Goal: Use online tool/utility: Utilize a website feature to perform a specific function

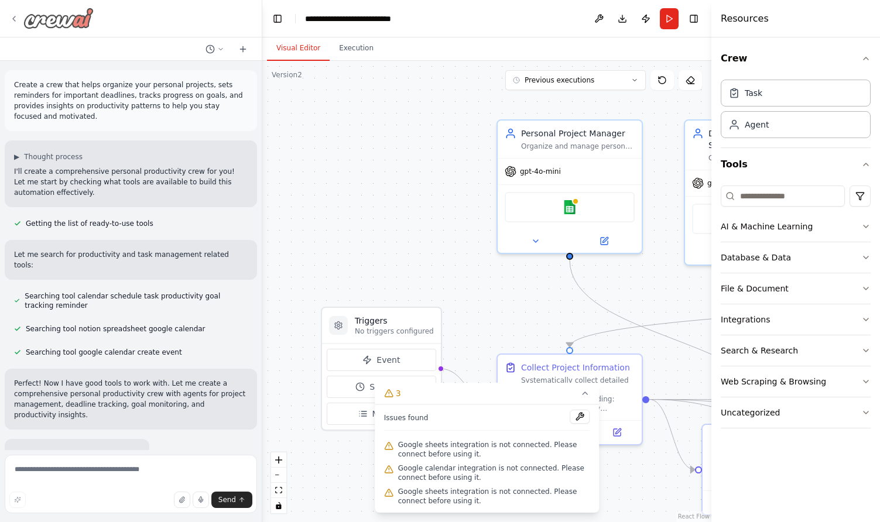
click at [12, 15] on icon at bounding box center [13, 18] width 9 height 9
click at [15, 19] on icon at bounding box center [13, 18] width 9 height 9
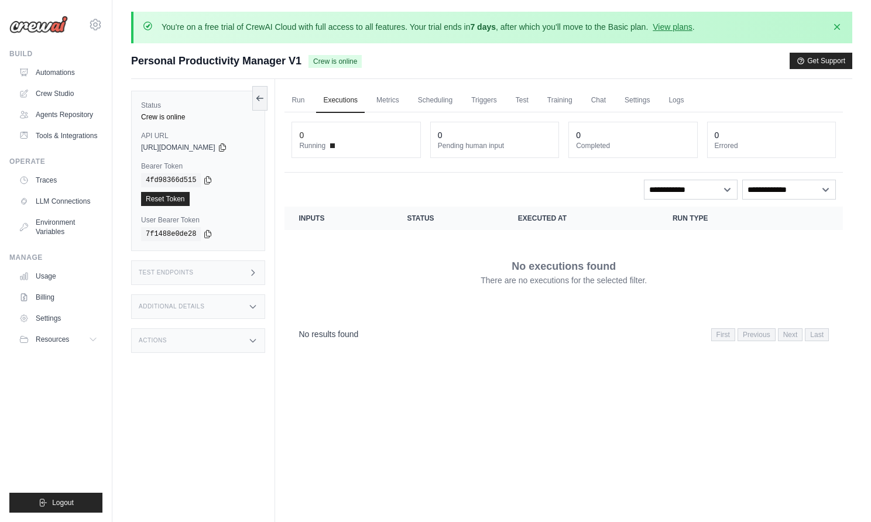
click at [453, 289] on div "No executions found There are no executions for the selected filter." at bounding box center [564, 273] width 531 height 66
click at [63, 115] on link "Agents Repository" at bounding box center [59, 114] width 88 height 19
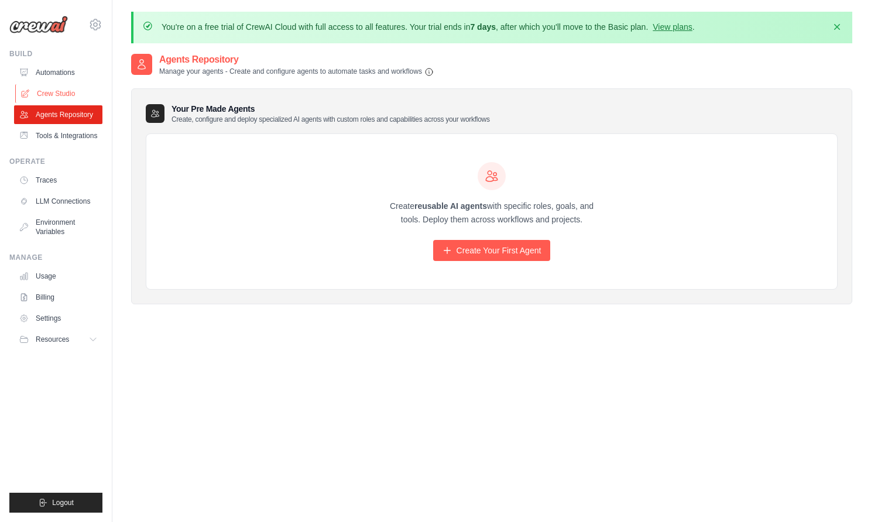
click at [64, 92] on link "Crew Studio" at bounding box center [59, 93] width 88 height 19
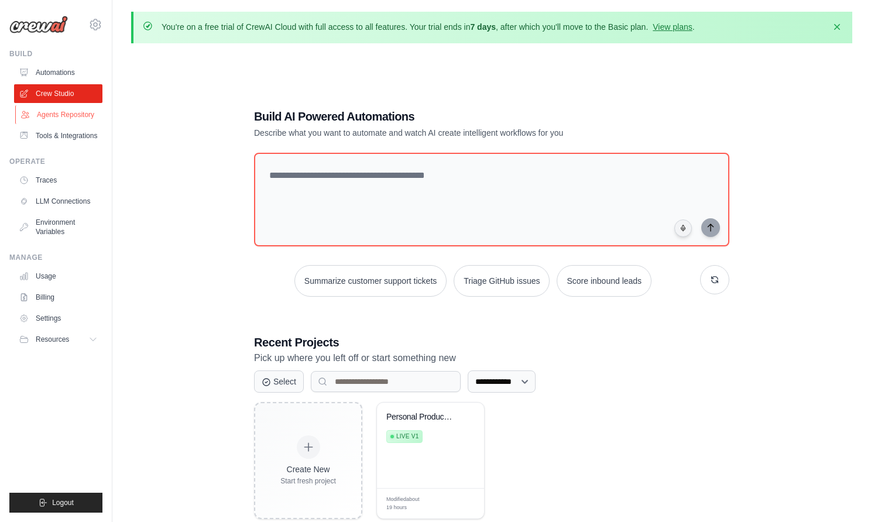
click at [64, 112] on link "Agents Repository" at bounding box center [59, 114] width 88 height 19
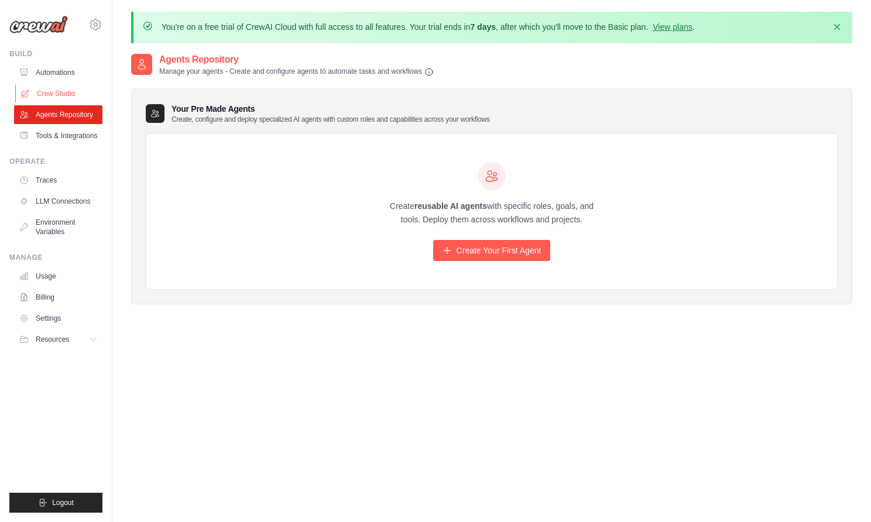
click at [65, 95] on link "Crew Studio" at bounding box center [59, 93] width 88 height 19
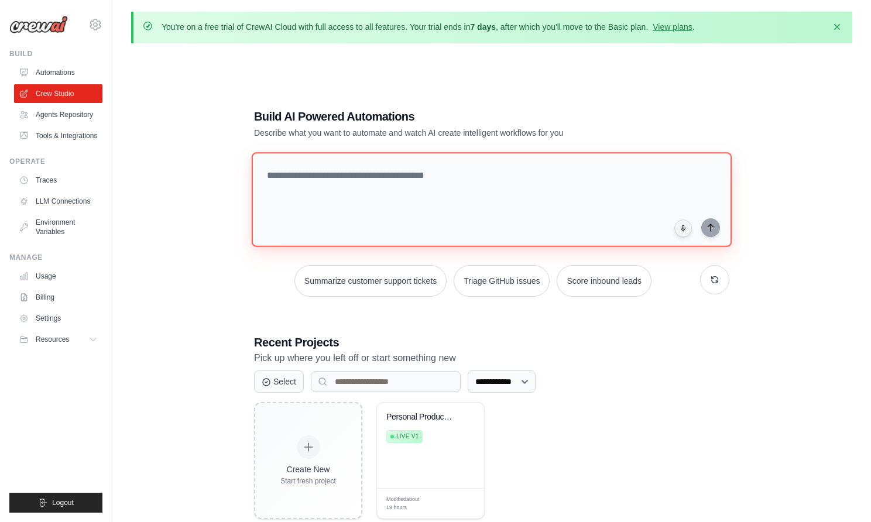
click at [315, 176] on textarea at bounding box center [492, 199] width 480 height 95
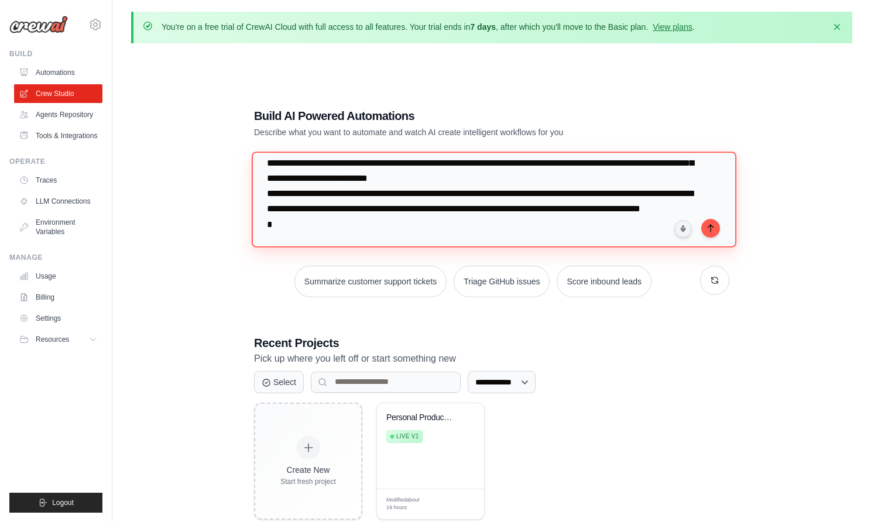
scroll to position [28, 0]
type textarea "**********"
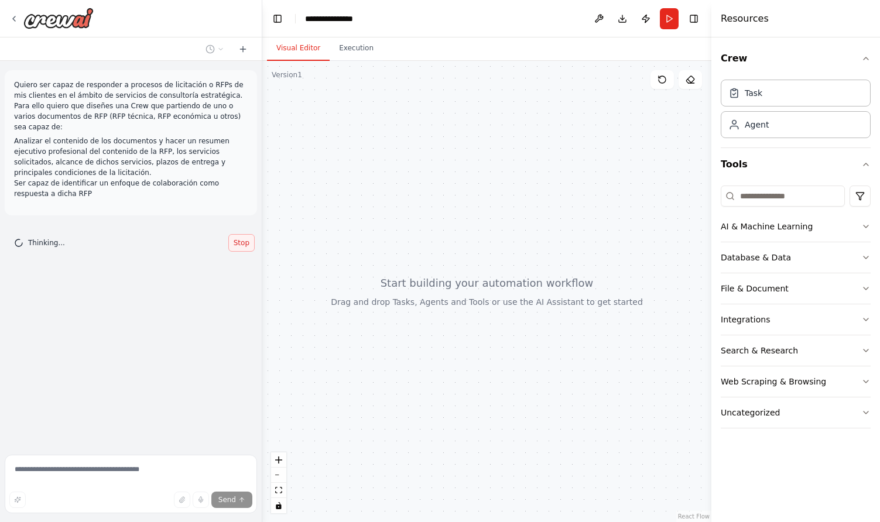
click at [238, 240] on span "Stop" at bounding box center [242, 242] width 16 height 9
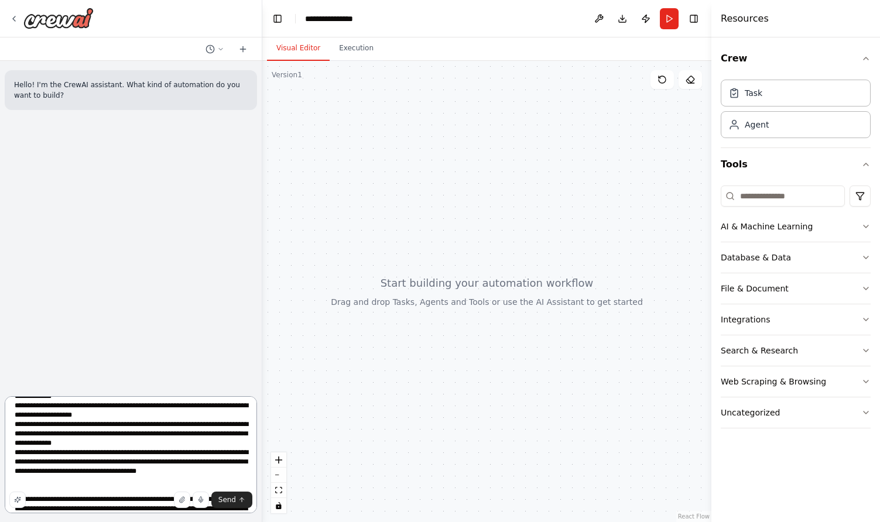
scroll to position [171, 0]
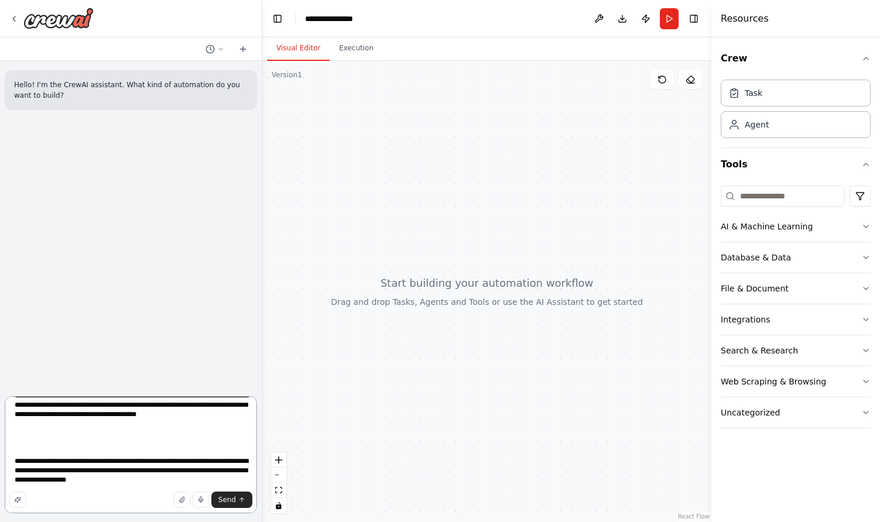
click at [21, 437] on textarea at bounding box center [131, 454] width 252 height 117
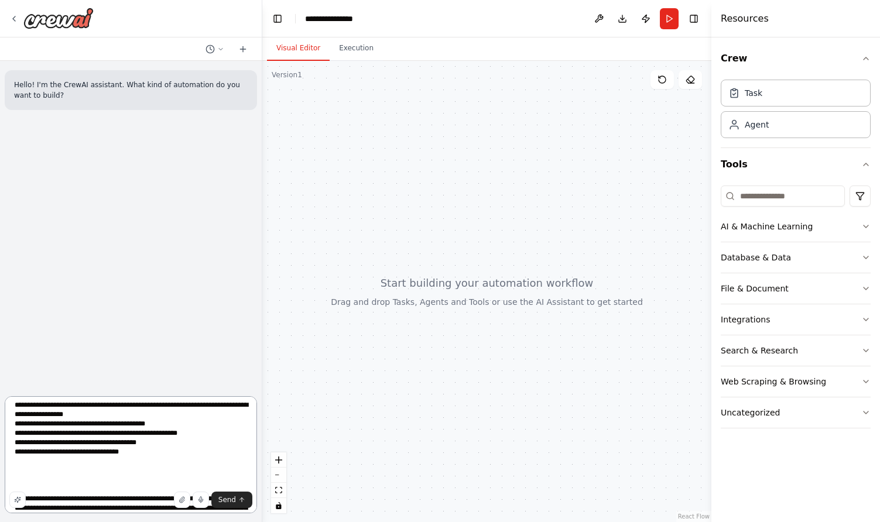
click at [63, 469] on textarea at bounding box center [131, 454] width 252 height 117
click at [202, 454] on textarea at bounding box center [131, 454] width 252 height 117
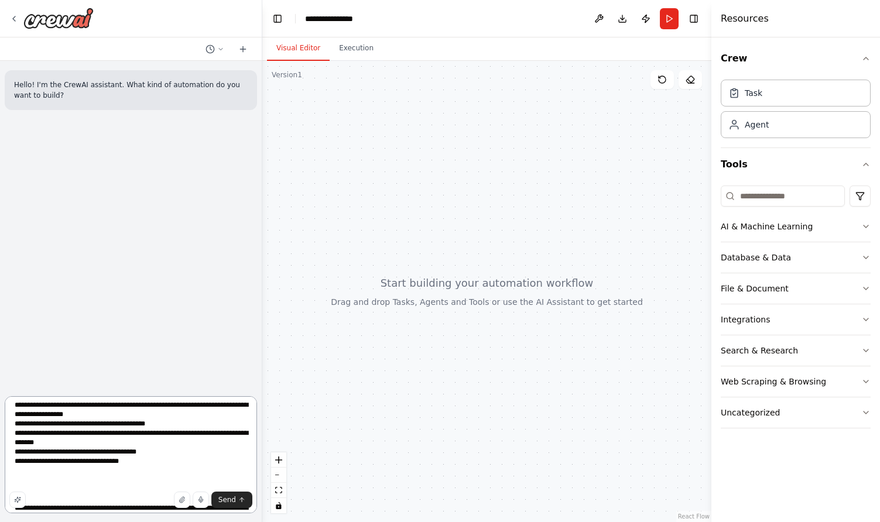
click at [132, 481] on textarea at bounding box center [131, 454] width 252 height 117
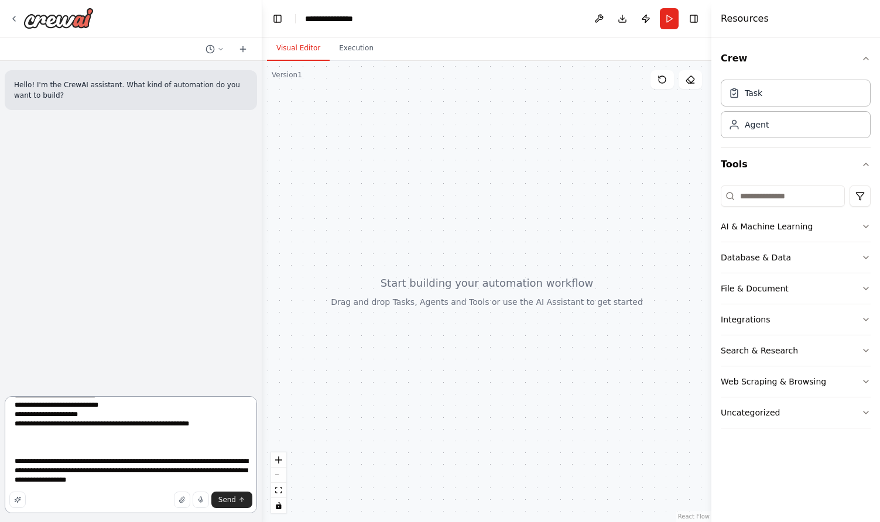
scroll to position [296, 0]
click at [99, 473] on textarea at bounding box center [131, 454] width 252 height 117
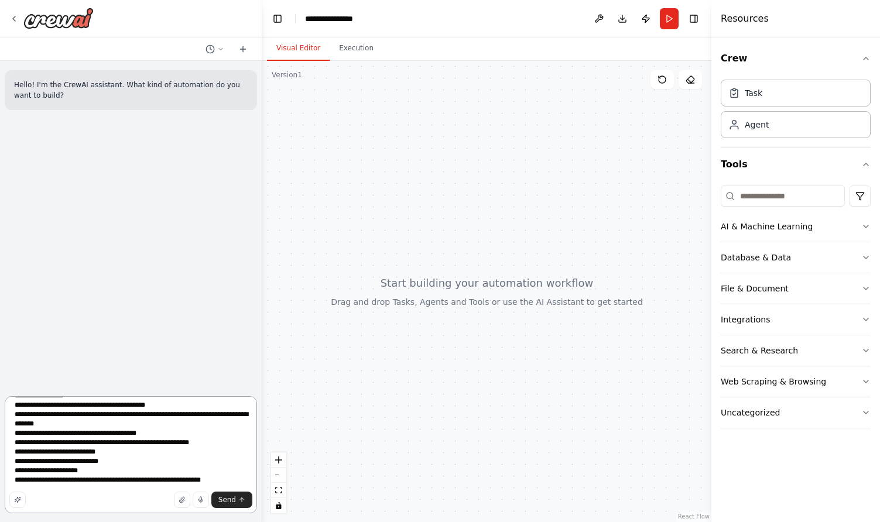
scroll to position [268, 0]
click at [119, 441] on textarea at bounding box center [131, 454] width 252 height 117
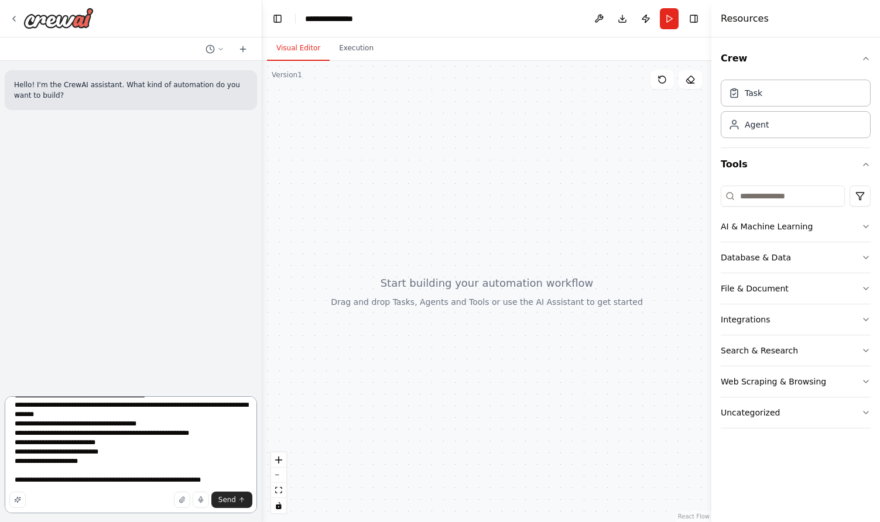
paste textarea "**********"
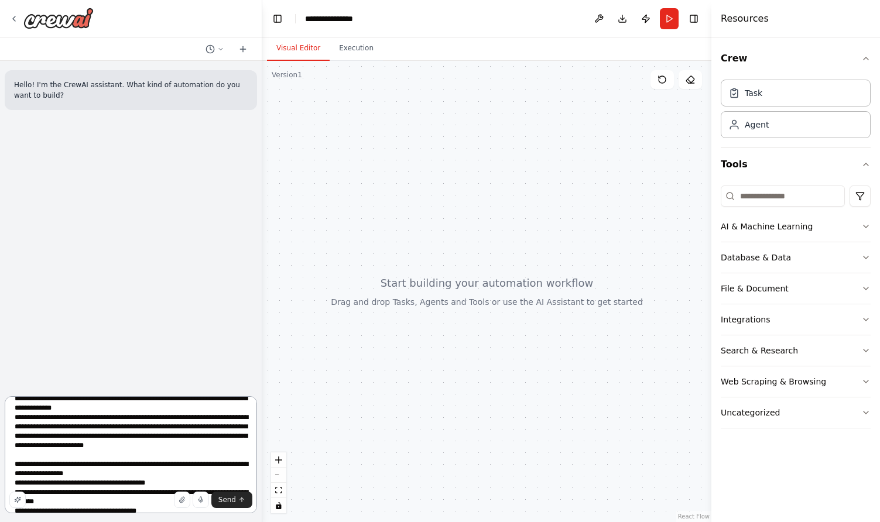
scroll to position [149, 0]
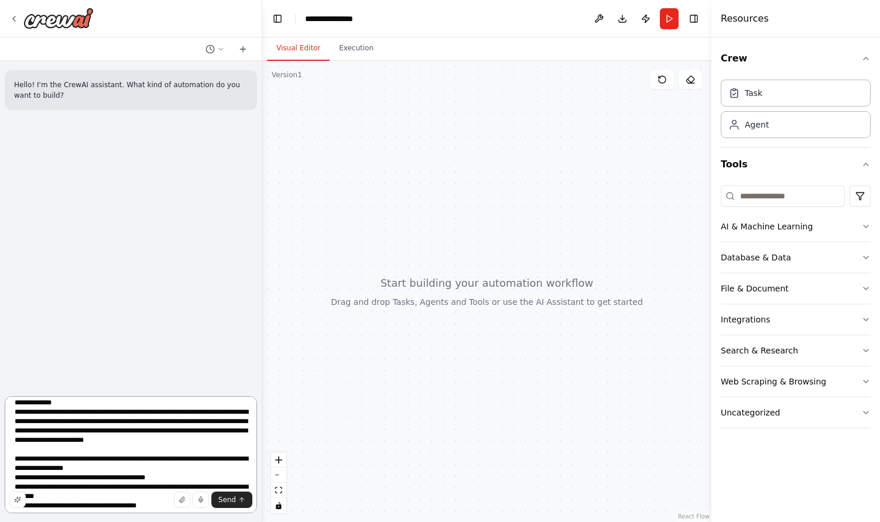
click at [237, 460] on textarea at bounding box center [131, 454] width 252 height 117
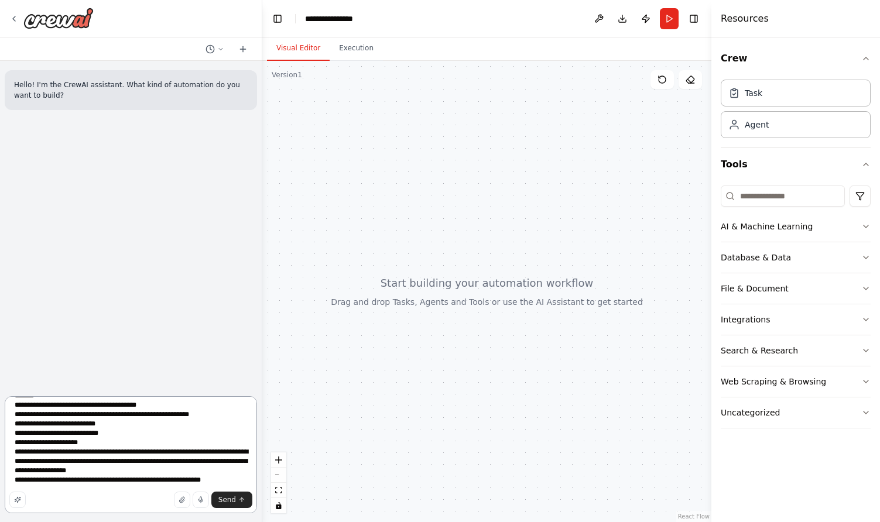
scroll to position [324, 0]
type textarea "**********"
click at [229, 500] on span "Send" at bounding box center [227, 499] width 18 height 9
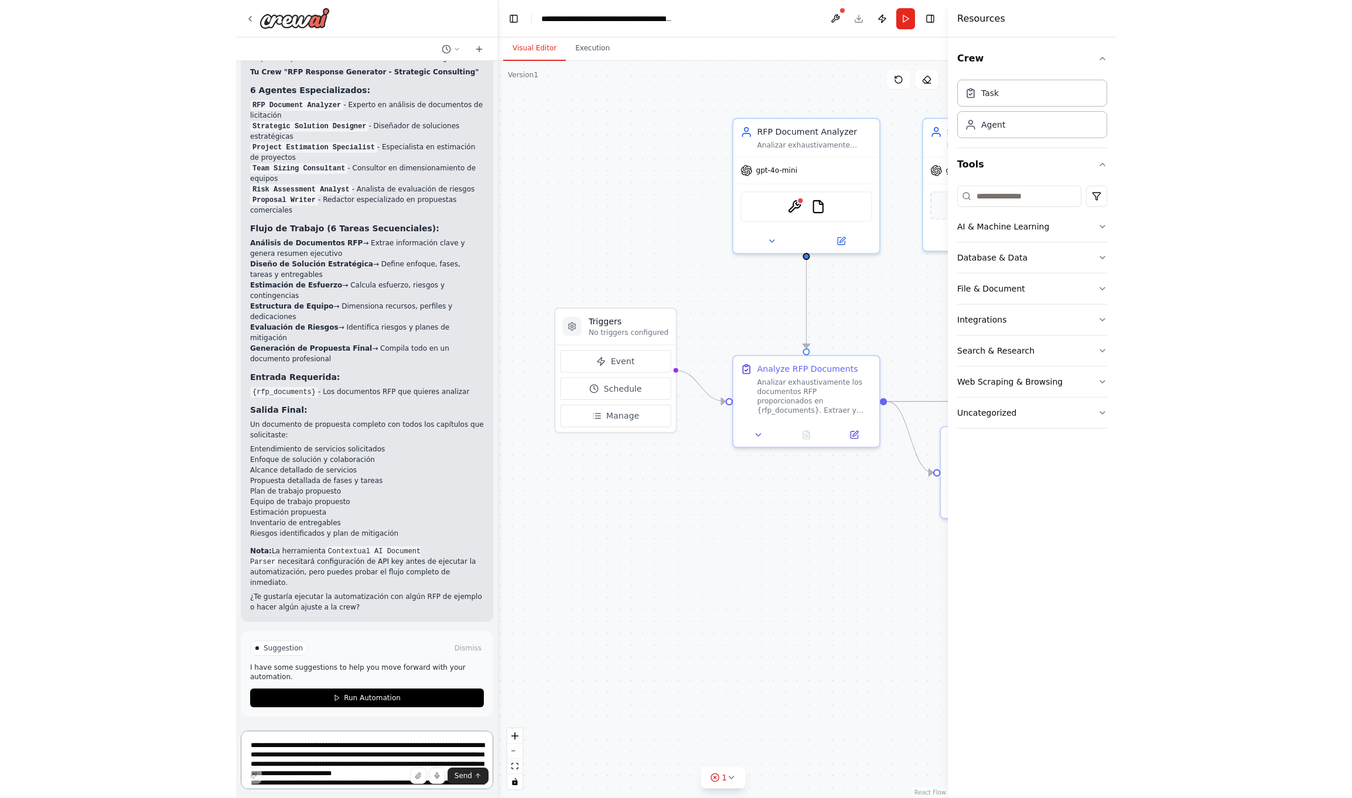
scroll to position [1224, 0]
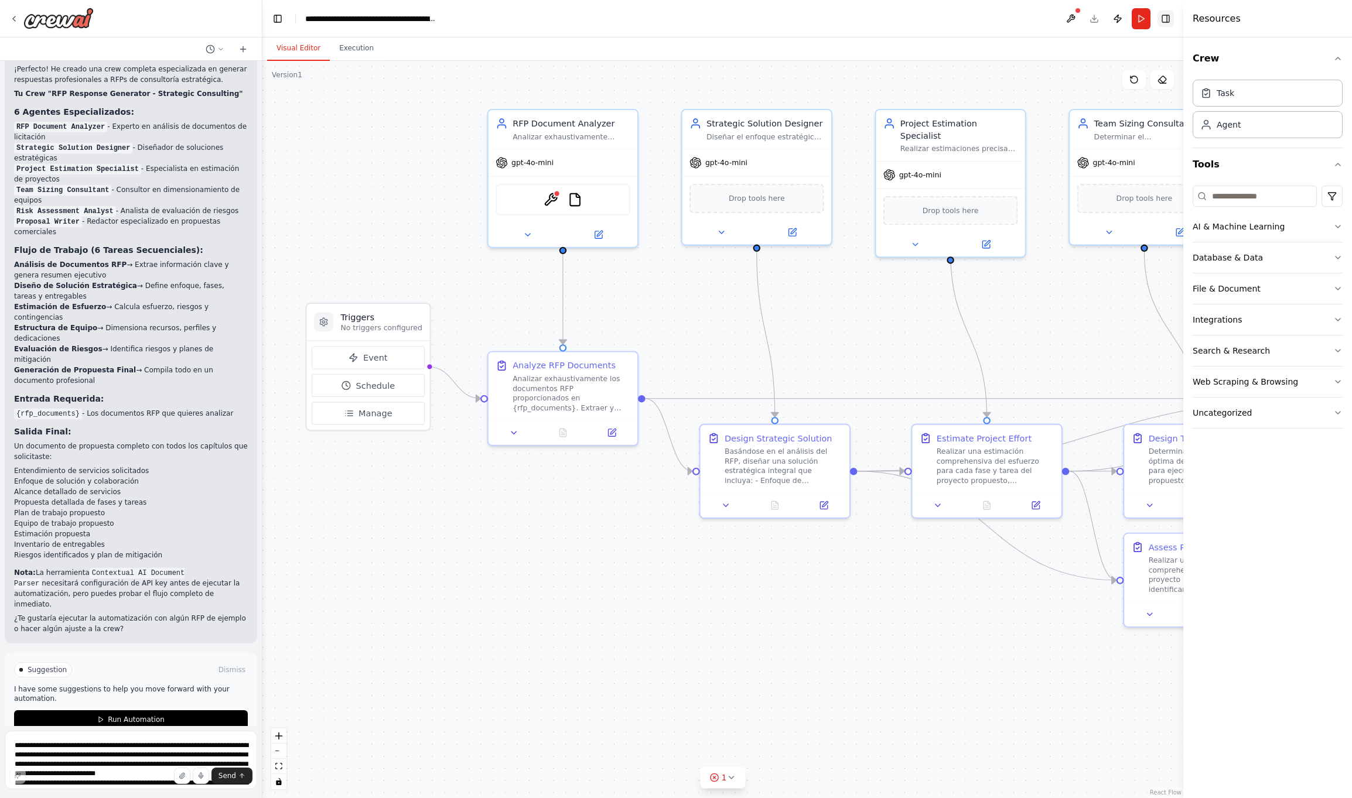
click at [880, 18] on button "Toggle Right Sidebar" at bounding box center [1165, 19] width 16 height 16
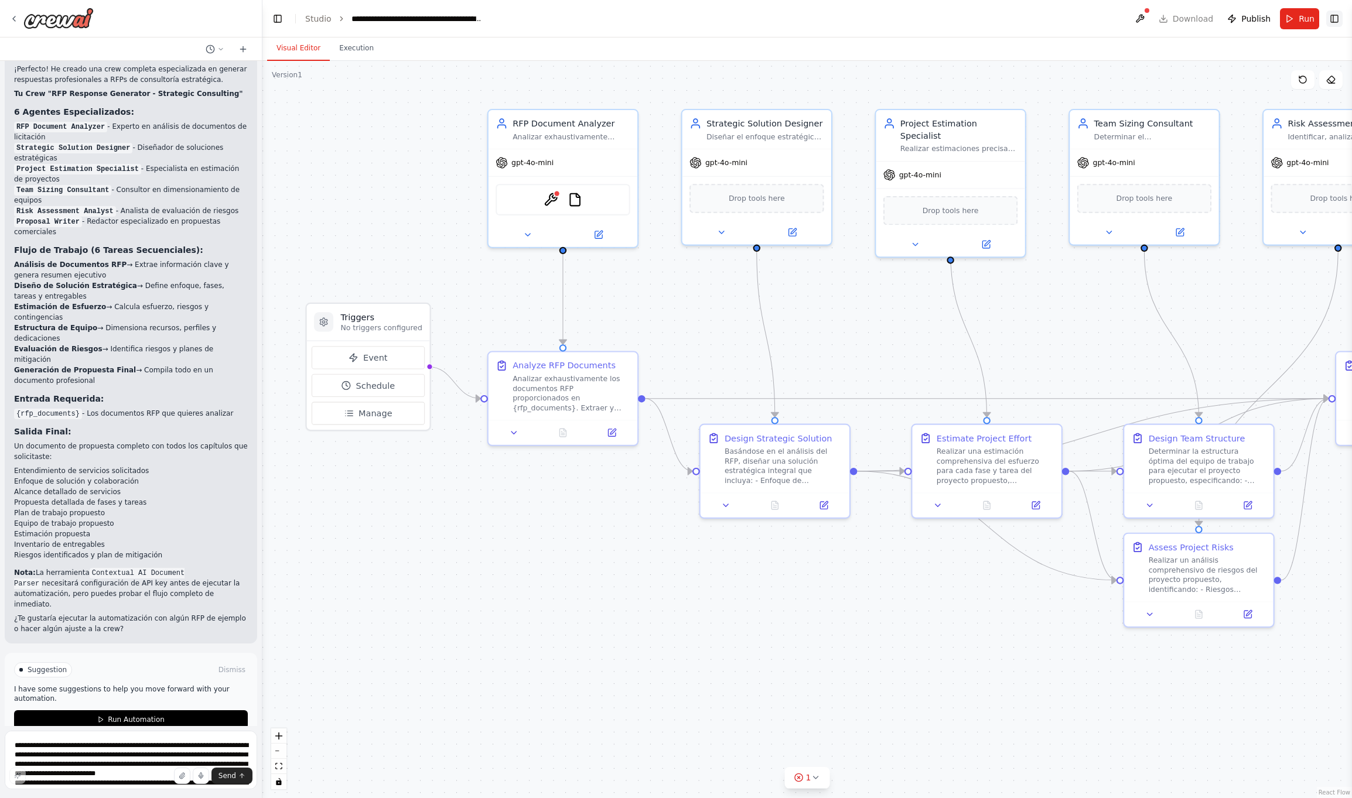
click at [880, 23] on button "Toggle Right Sidebar" at bounding box center [1334, 19] width 16 height 16
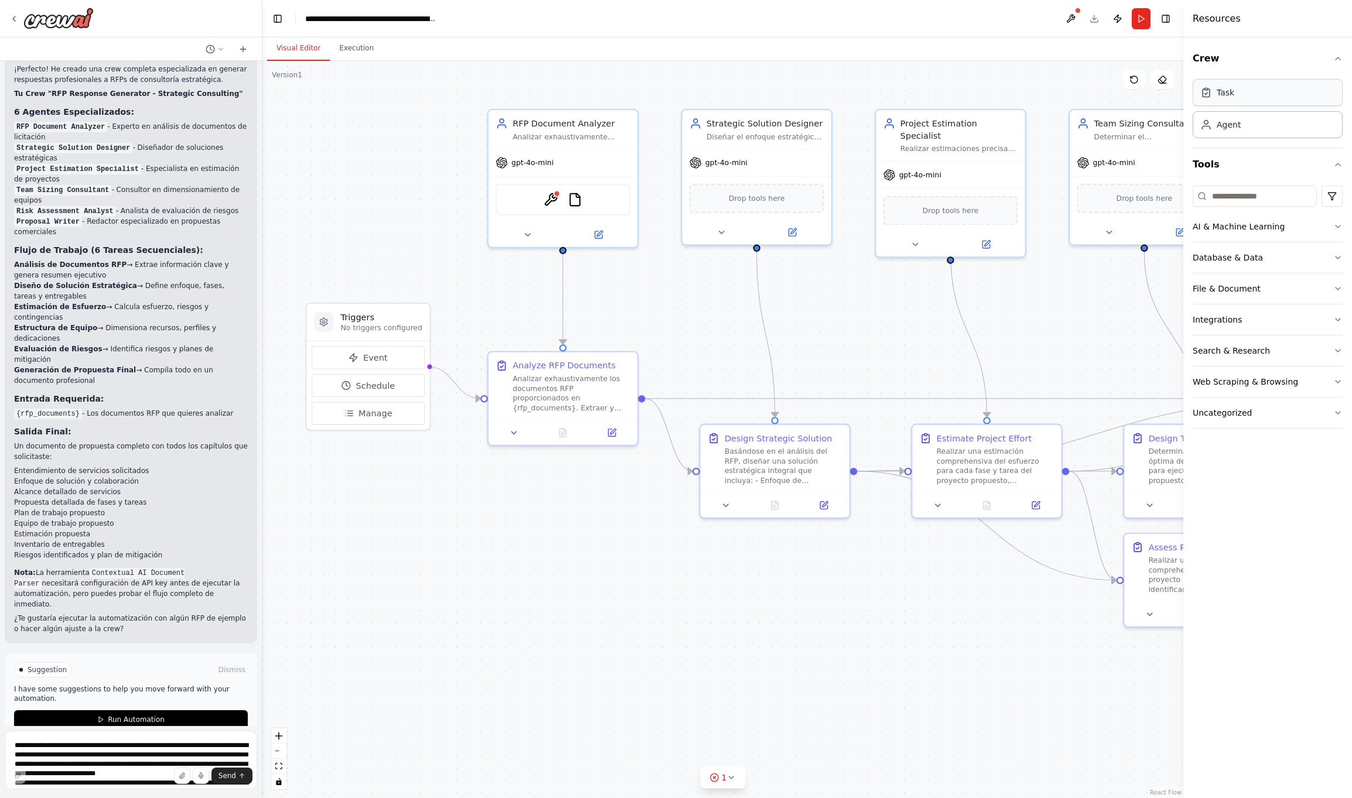
click at [880, 93] on div "Task" at bounding box center [1267, 92] width 150 height 27
click at [880, 126] on div "Agent" at bounding box center [1228, 124] width 24 height 12
click at [880, 98] on div "Task" at bounding box center [1267, 92] width 150 height 27
click at [880, 129] on div "Team Sizing Consultant Determinar el dimensionamiento óptimo del equipo de trab…" at bounding box center [1153, 127] width 118 height 24
click at [880, 93] on div "Task" at bounding box center [1225, 93] width 18 height 12
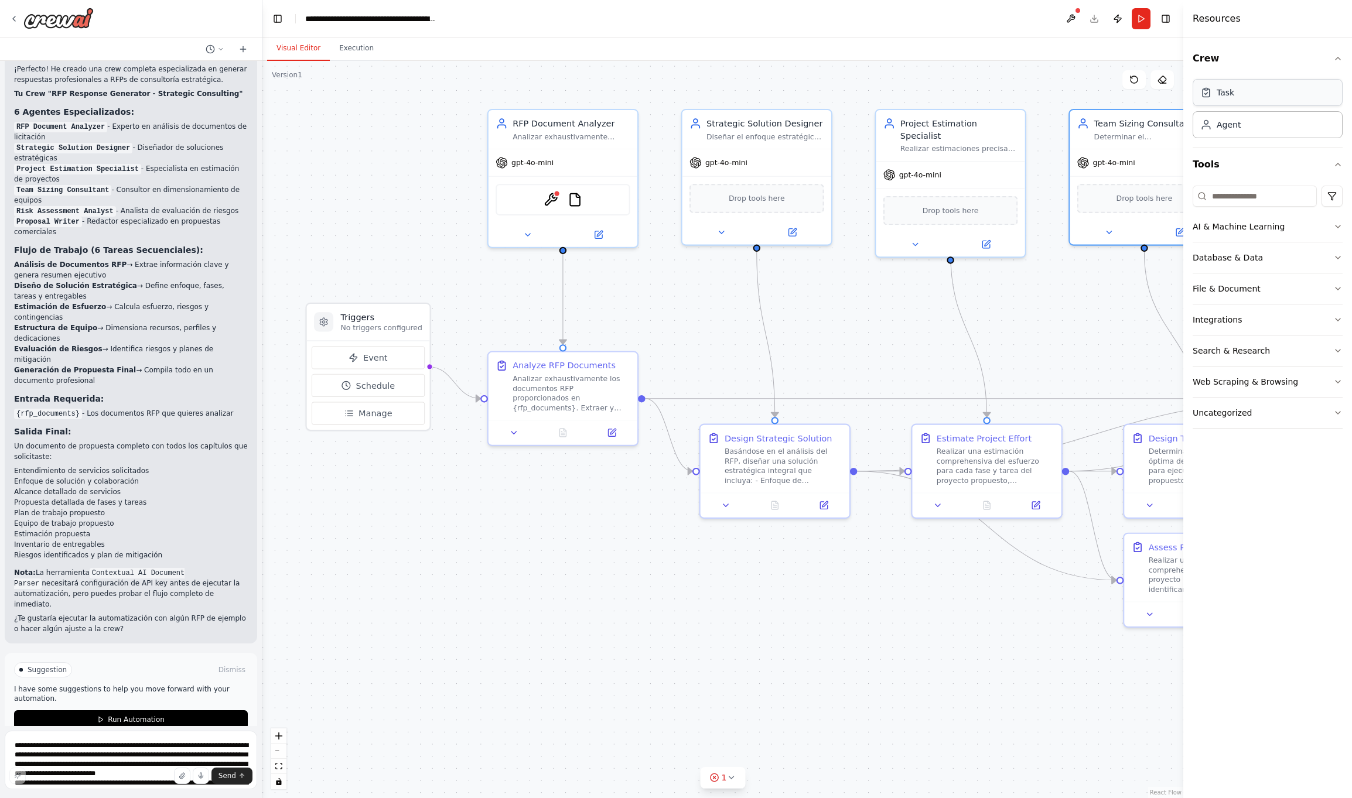
click at [880, 96] on icon at bounding box center [1206, 93] width 12 height 12
click at [880, 130] on div "Agent" at bounding box center [1267, 124] width 150 height 27
click at [880, 225] on icon "button" at bounding box center [1337, 226] width 9 height 9
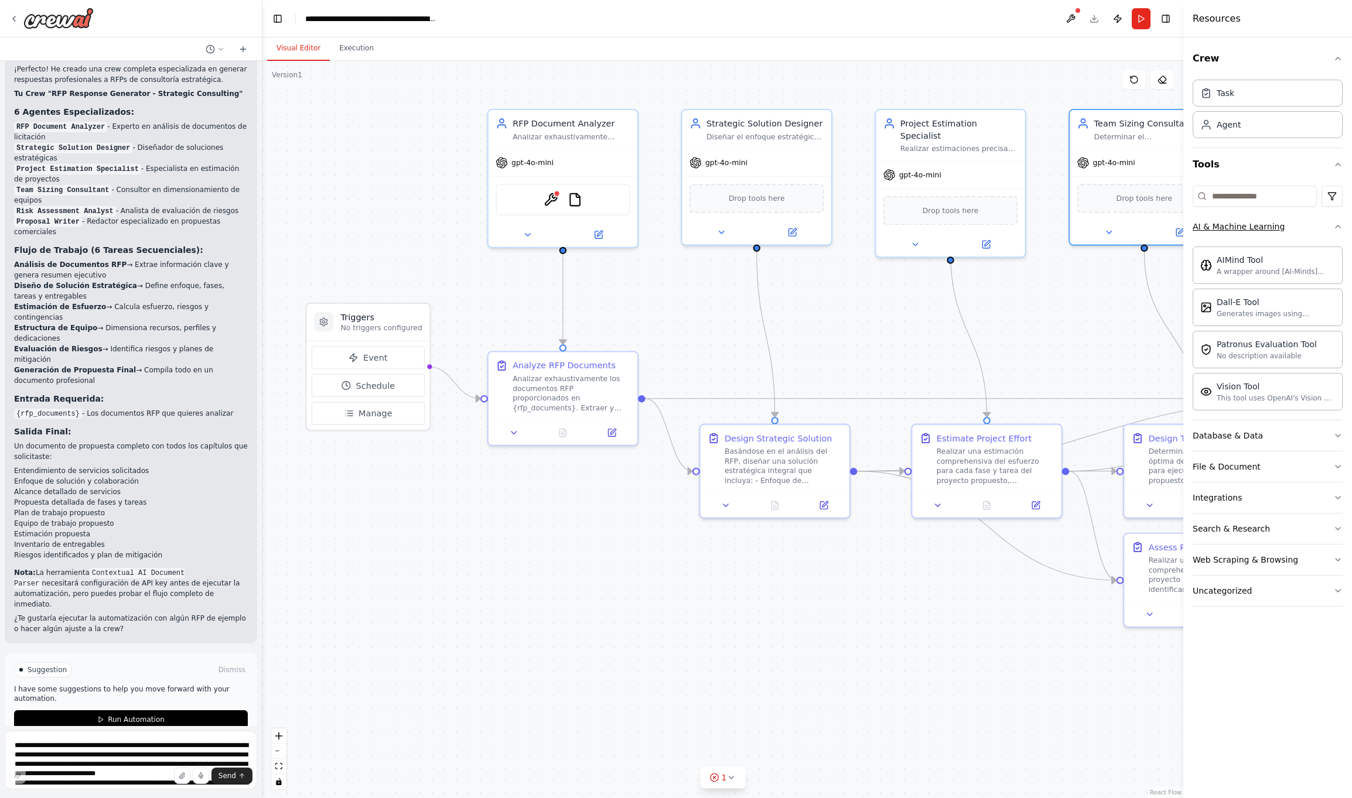
click at [880, 225] on icon "button" at bounding box center [1337, 226] width 9 height 9
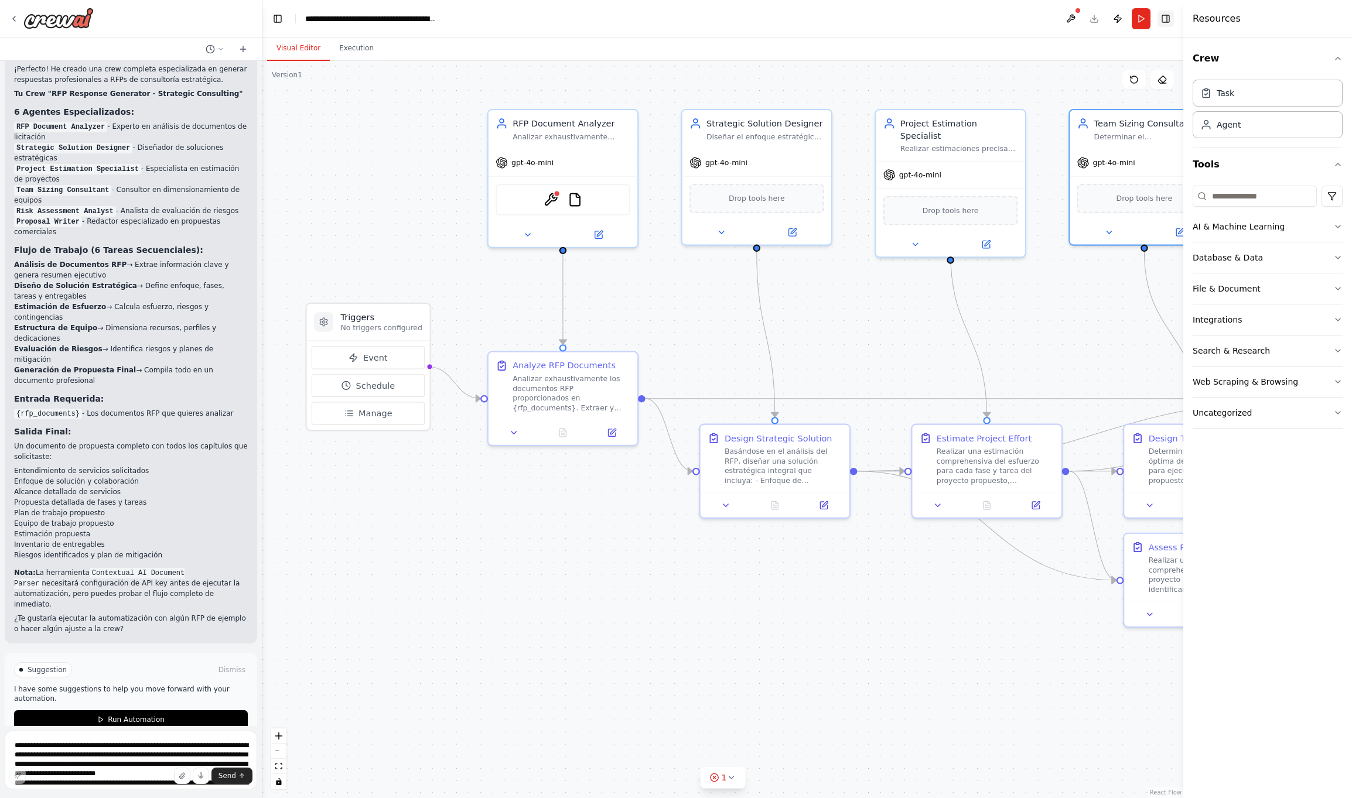
click at [880, 21] on button "Toggle Right Sidebar" at bounding box center [1165, 19] width 16 height 16
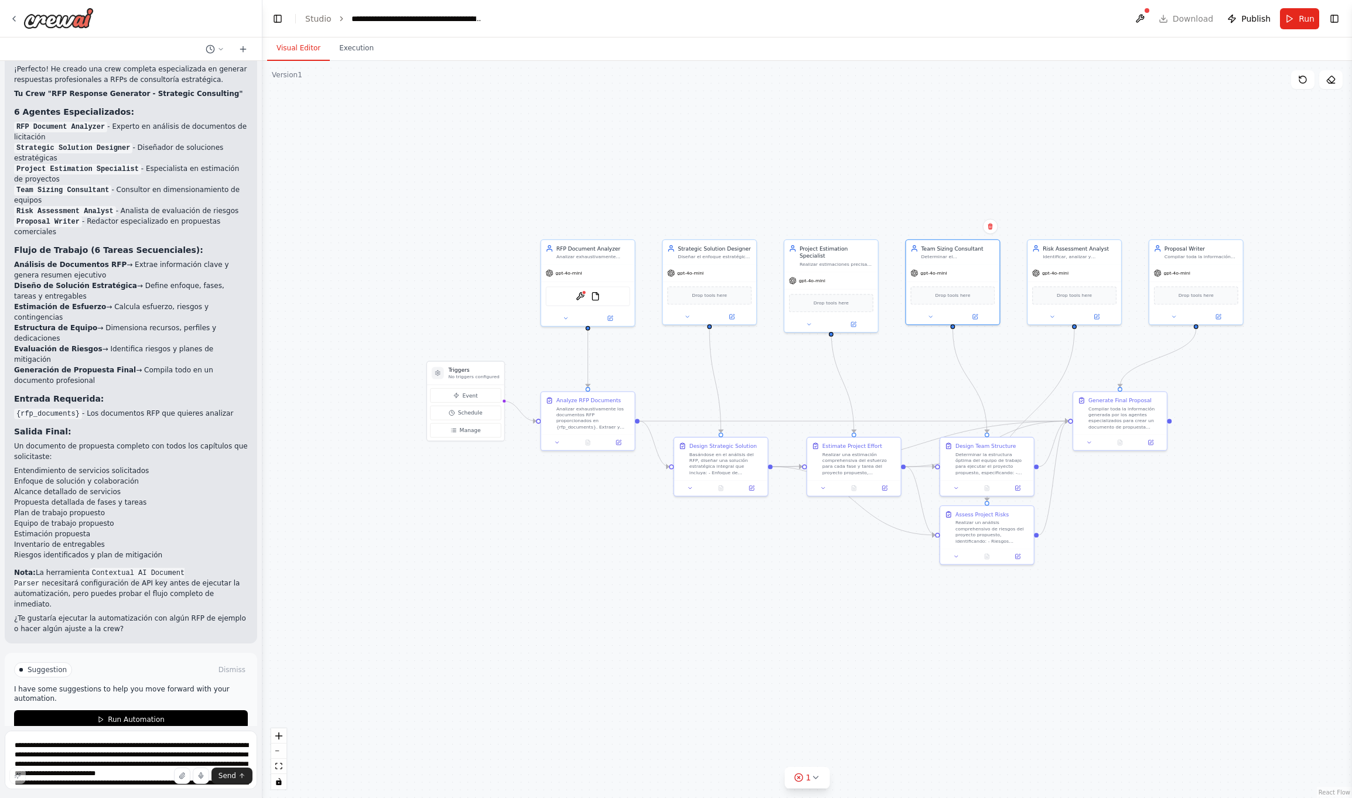
drag, startPoint x: 1073, startPoint y: 291, endPoint x: 908, endPoint y: 355, distance: 176.7
click at [880, 355] on div ".deletable-edge-delete-btn { width: 20px; height: 20px; border: 0px solid #ffff…" at bounding box center [806, 429] width 1089 height 737
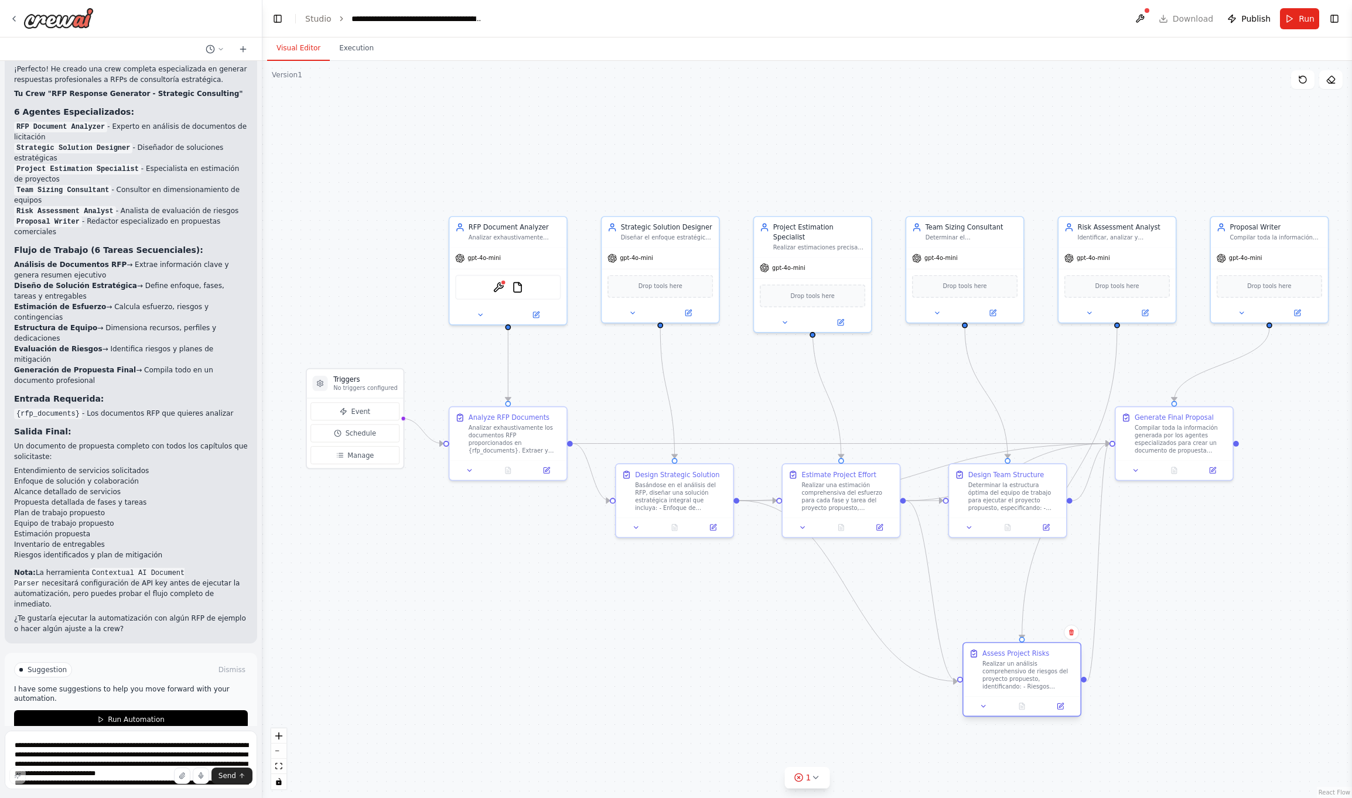
drag, startPoint x: 1001, startPoint y: 571, endPoint x: 1020, endPoint y: 664, distance: 95.0
click at [880, 522] on div "Realizar un análisis comprehensivo de riesgos del proyecto propuesto, identific…" at bounding box center [1028, 676] width 93 height 30
drag, startPoint x: 1112, startPoint y: 228, endPoint x: 1020, endPoint y: 770, distance: 549.4
click at [880, 522] on div "Risk Assessment Analyst" at bounding box center [1028, 767] width 93 height 9
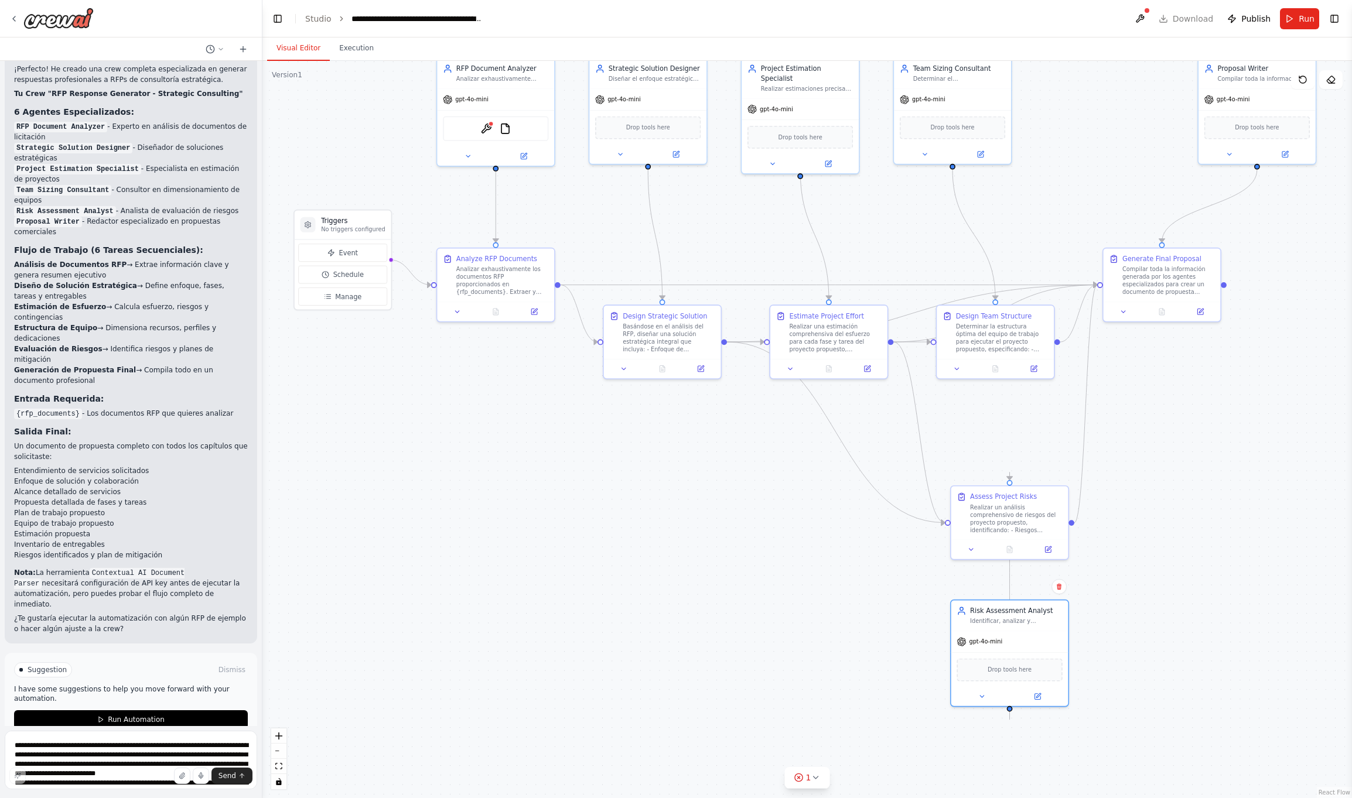
drag, startPoint x: 1141, startPoint y: 655, endPoint x: 1128, endPoint y: 497, distance: 159.2
click at [880, 497] on div ".deletable-edge-delete-btn { width: 20px; height: 20px; border: 0px solid #ffff…" at bounding box center [806, 429] width 1089 height 737
click at [880, 522] on div "Identificar, analizar y categorizar todos los riesgos potenciales del proyecto …" at bounding box center [1016, 619] width 93 height 8
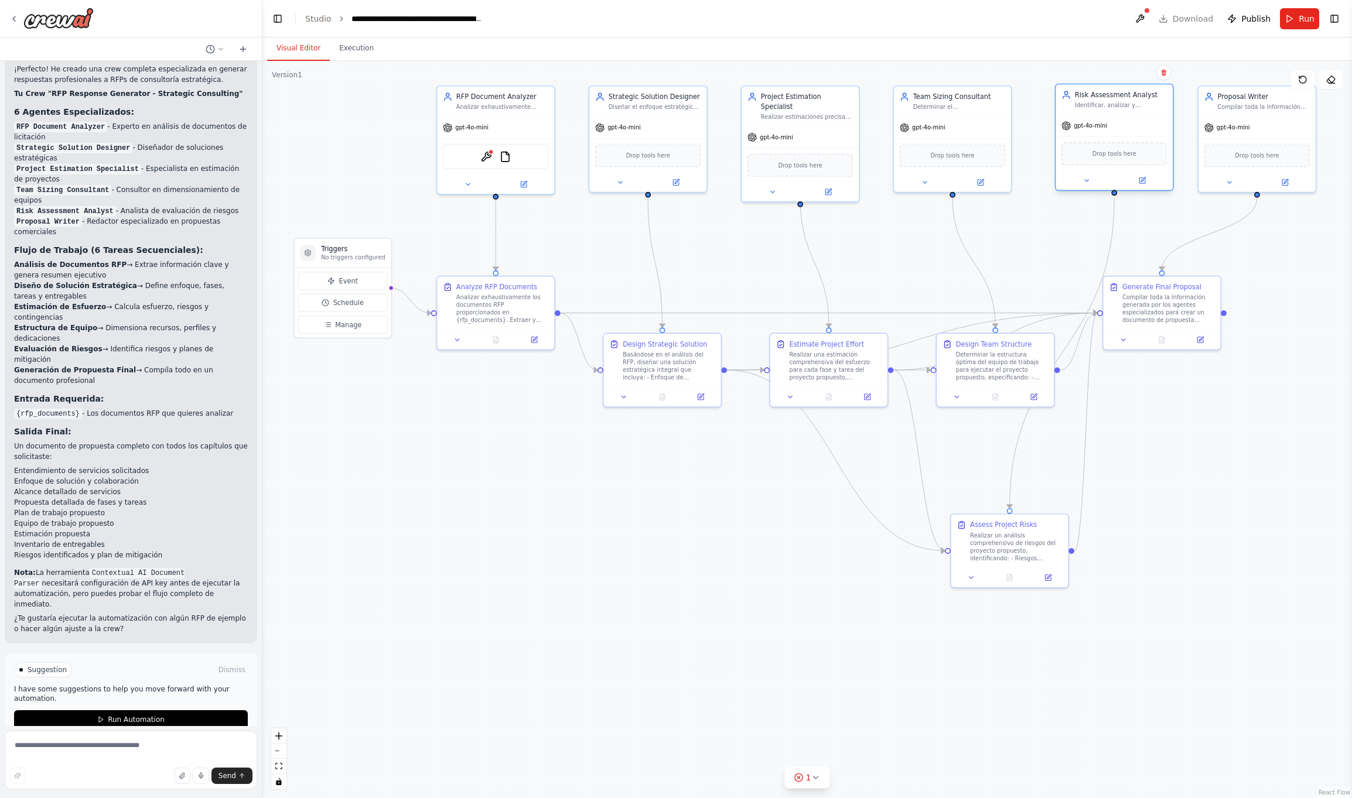
drag, startPoint x: 1003, startPoint y: 617, endPoint x: 1106, endPoint y: 104, distance: 523.3
click at [880, 104] on div "Identificar, analizar y categorizar todos los riesgos potenciales del proyecto …" at bounding box center [1121, 105] width 93 height 8
drag, startPoint x: 998, startPoint y: 550, endPoint x: 1002, endPoint y: 666, distance: 116.6
click at [880, 522] on div "Realizar un análisis comprehensivo de riesgos del proyecto propuesto, identific…" at bounding box center [1016, 659] width 93 height 30
click at [829, 522] on div ".deletable-edge-delete-btn { width: 20px; height: 20px; border: 0px solid #ffff…" at bounding box center [806, 429] width 1089 height 737
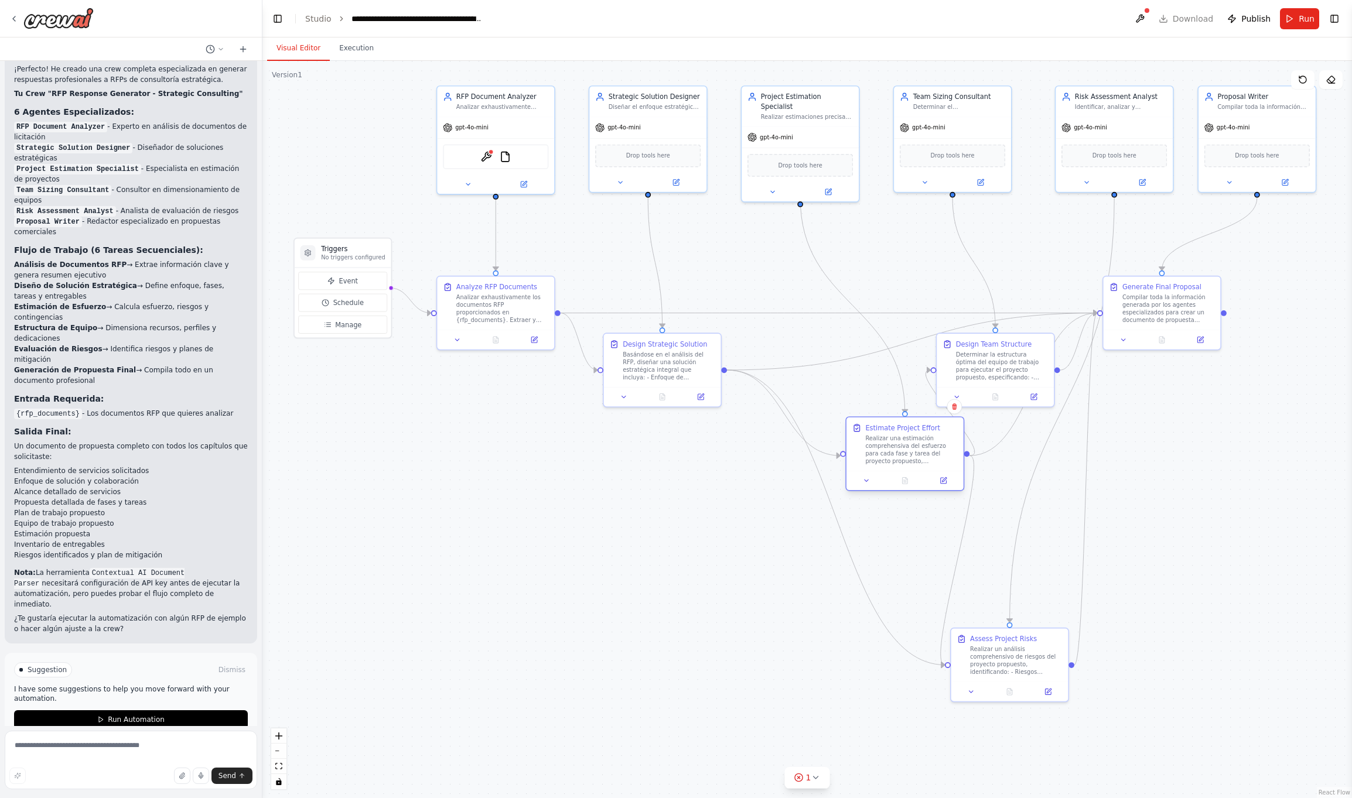
drag, startPoint x: 823, startPoint y: 370, endPoint x: 901, endPoint y: 454, distance: 114.8
click at [880, 452] on div "Realizar una estimación comprehensiva del esfuerzo para cada fase y tarea del p…" at bounding box center [911, 450] width 93 height 30
drag, startPoint x: 1003, startPoint y: 654, endPoint x: 1075, endPoint y: 659, distance: 71.6
click at [880, 522] on div "Realizar un análisis comprehensivo de riesgos del proyecto propuesto, identific…" at bounding box center [1092, 659] width 93 height 30
drag, startPoint x: 1155, startPoint y: 329, endPoint x: 1274, endPoint y: 324, distance: 119.0
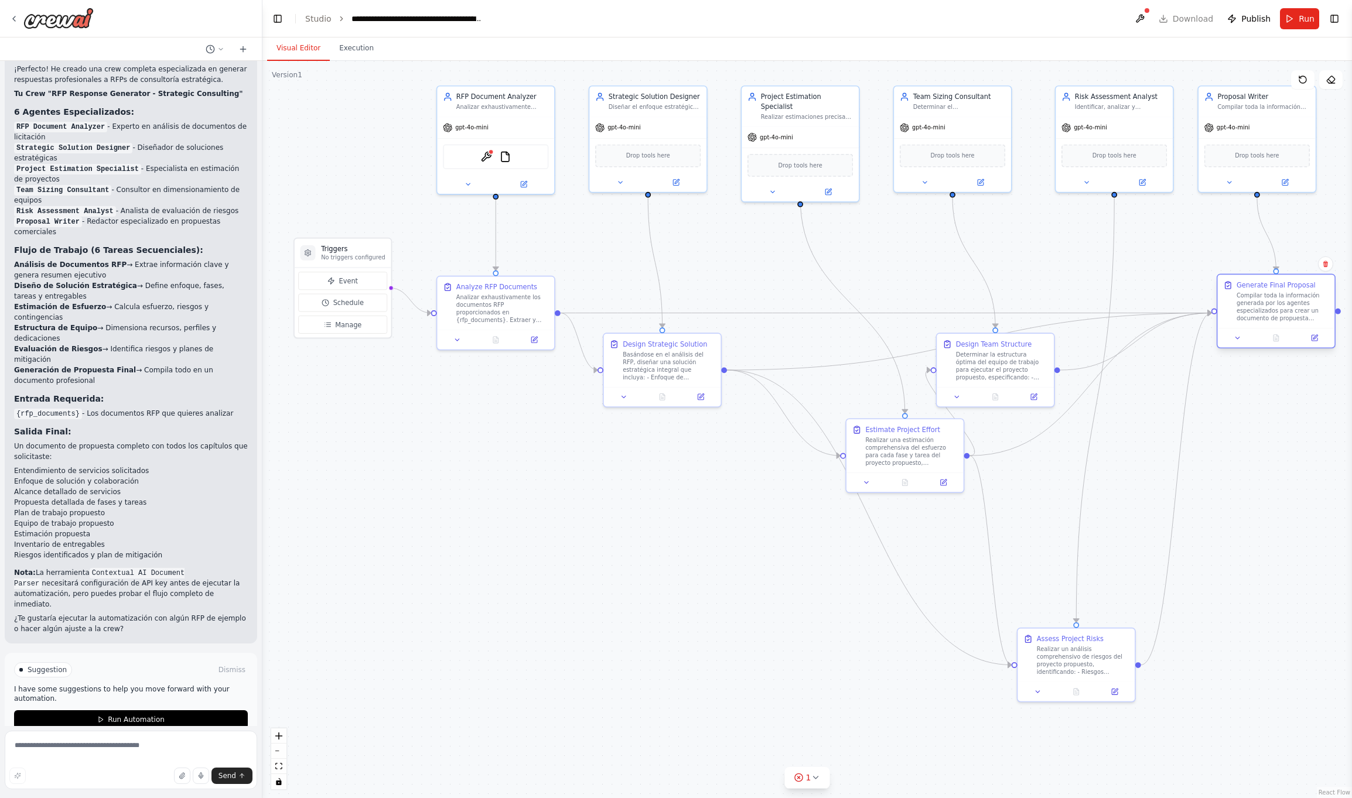
click at [880, 324] on div "Generate Final Proposal Compilar toda la información generada por los agentes e…" at bounding box center [1275, 311] width 119 height 75
drag, startPoint x: 1014, startPoint y: 369, endPoint x: 1114, endPoint y: 507, distance: 170.5
click at [880, 507] on div "Determinar la estructura óptima del equipo de trabajo para ejecutar el proyecto…" at bounding box center [1101, 497] width 93 height 30
drag, startPoint x: 1077, startPoint y: 667, endPoint x: 1112, endPoint y: 667, distance: 35.1
click at [880, 522] on div "Realizar un análisis comprehensivo de riesgos del proyecto propuesto, identific…" at bounding box center [1121, 659] width 93 height 30
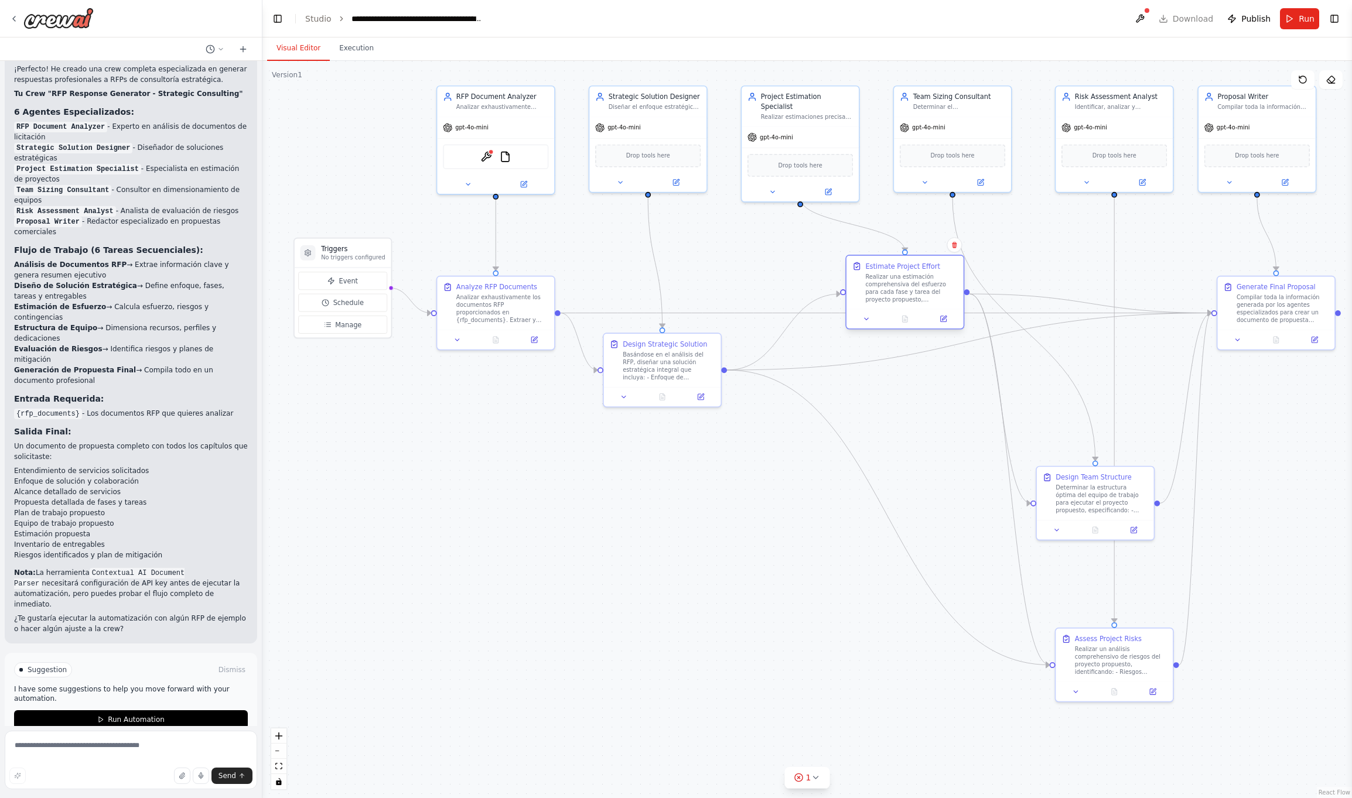
drag, startPoint x: 912, startPoint y: 460, endPoint x: 912, endPoint y: 298, distance: 162.2
click at [880, 298] on div "Realizar una estimación comprehensiva del esfuerzo para cada fase y tarea del p…" at bounding box center [911, 288] width 93 height 30
